Goal: Transaction & Acquisition: Purchase product/service

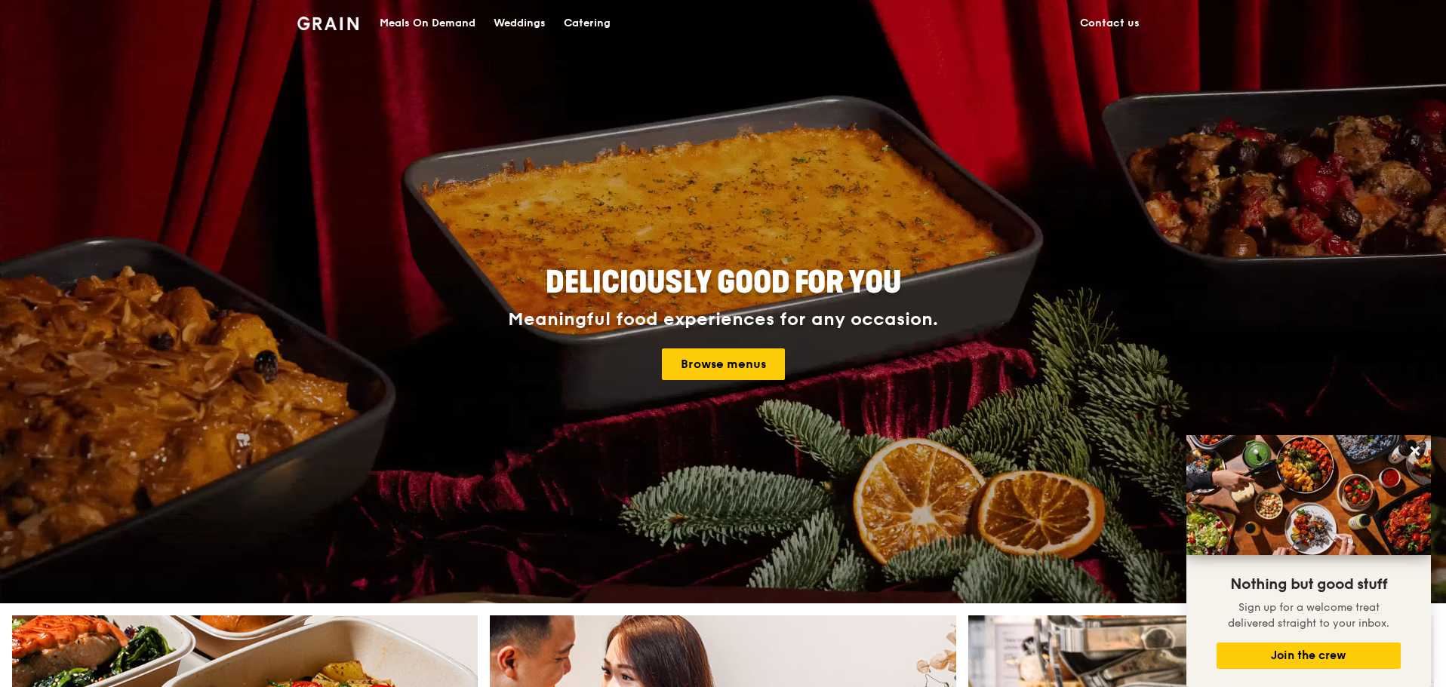
click at [409, 25] on div "Meals On Demand" at bounding box center [428, 23] width 96 height 45
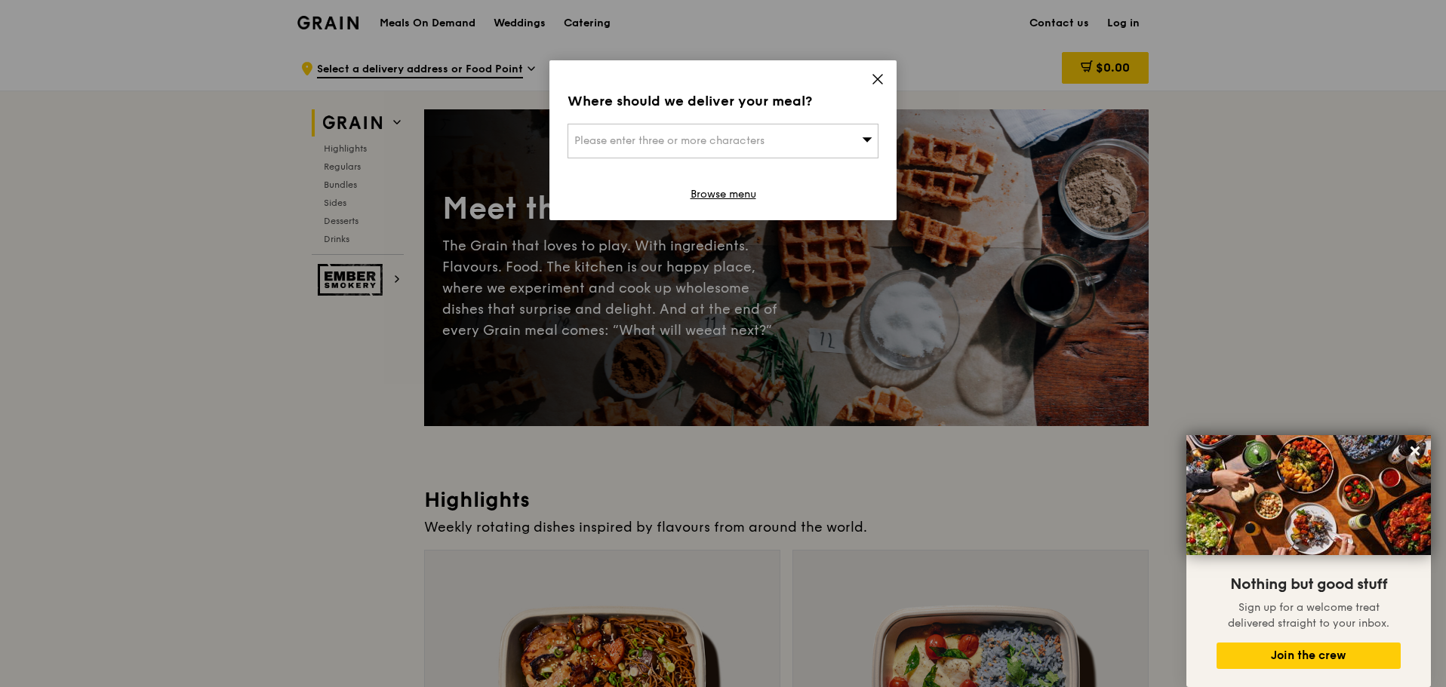
click at [875, 76] on icon at bounding box center [877, 79] width 9 height 9
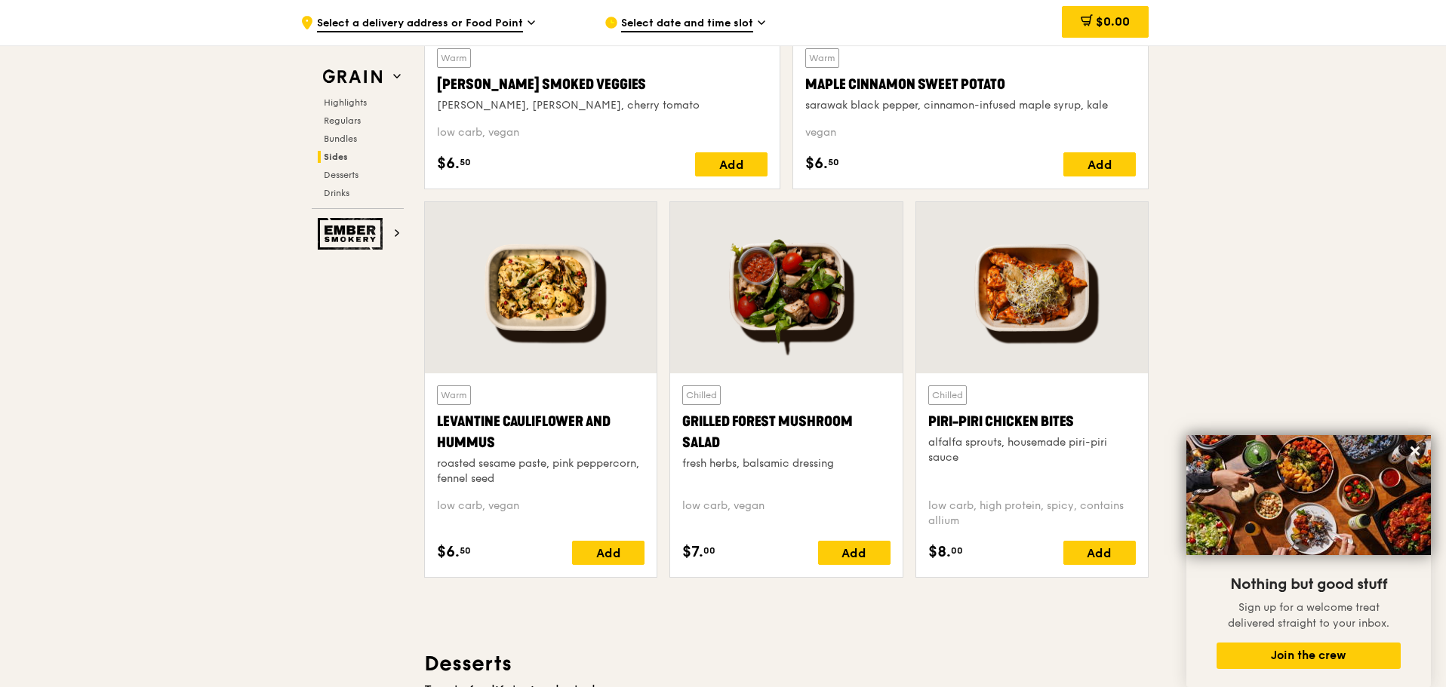
scroll to position [3698, 0]
click at [1414, 450] on icon at bounding box center [1414, 451] width 9 height 9
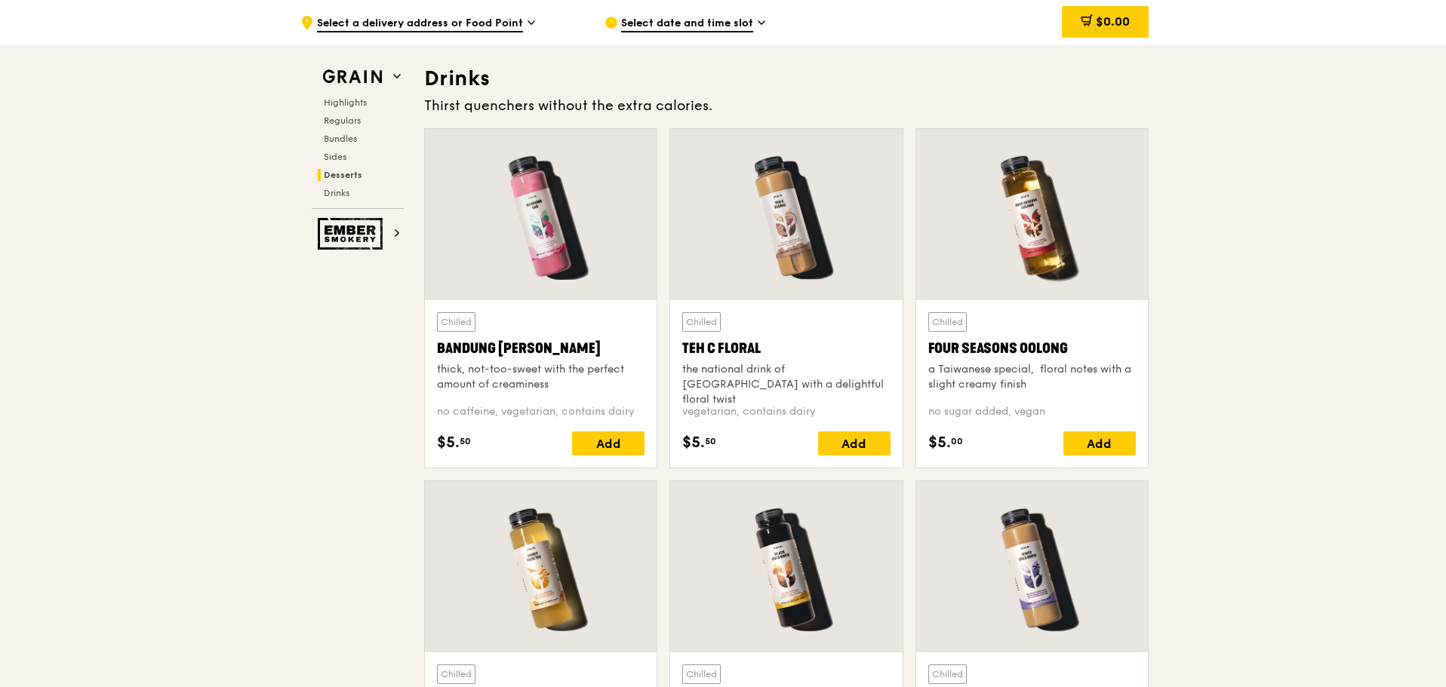
scroll to position [5207, 0]
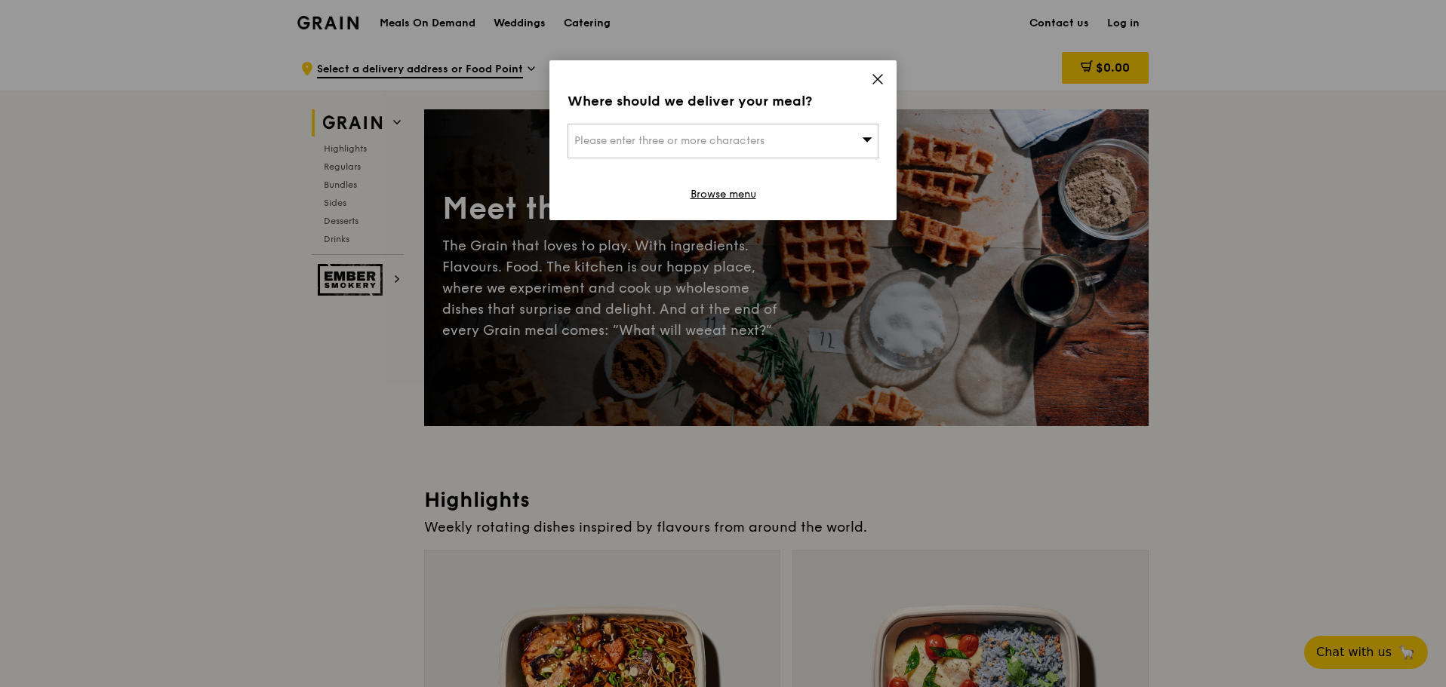
click at [884, 83] on icon at bounding box center [878, 79] width 14 height 14
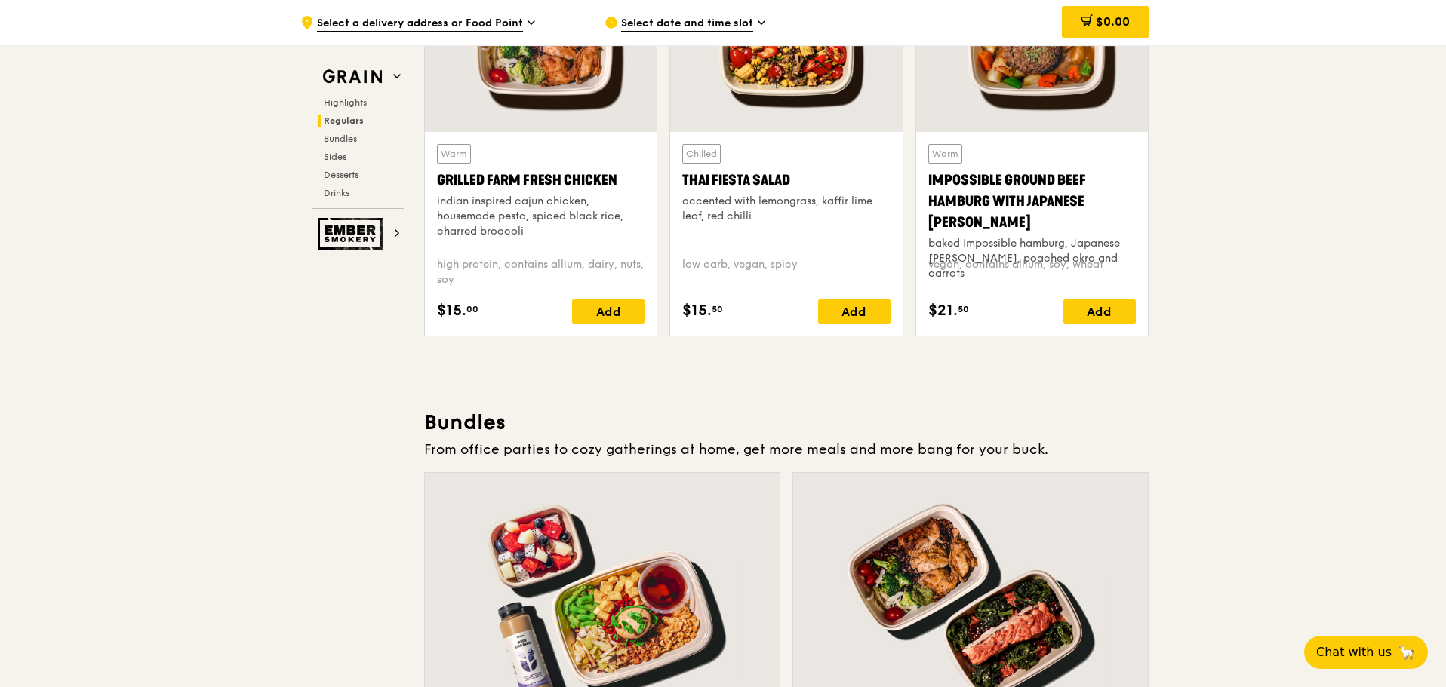
scroll to position [2038, 0]
